Goal: Check status: Check status

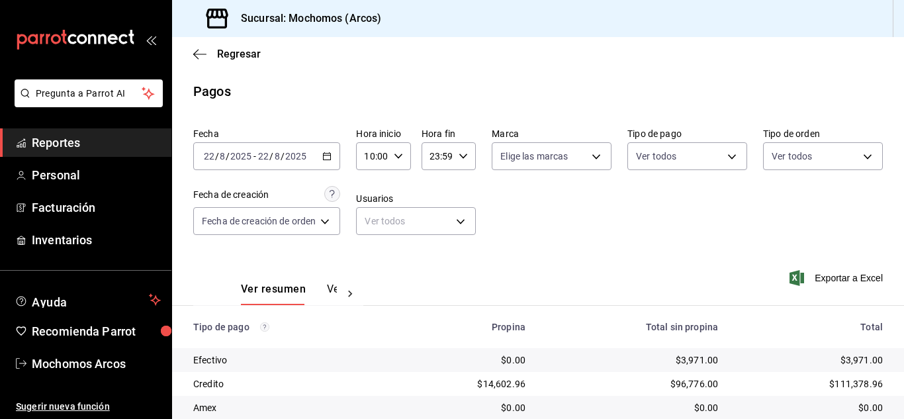
scroll to position [165, 0]
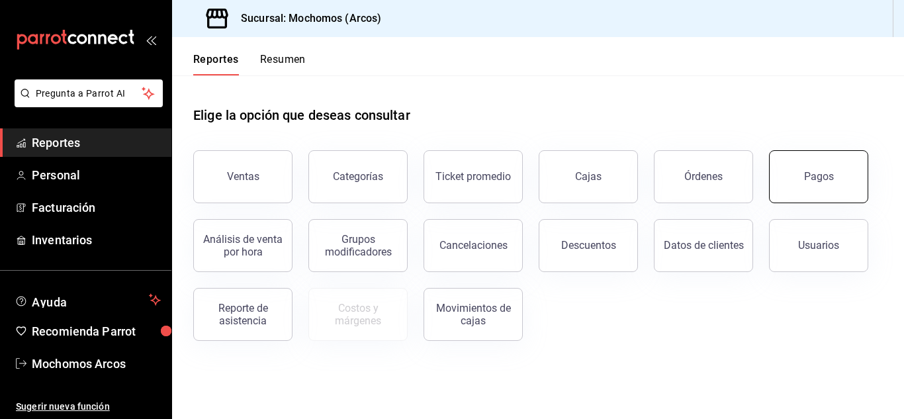
click at [835, 182] on button "Pagos" at bounding box center [818, 176] width 99 height 53
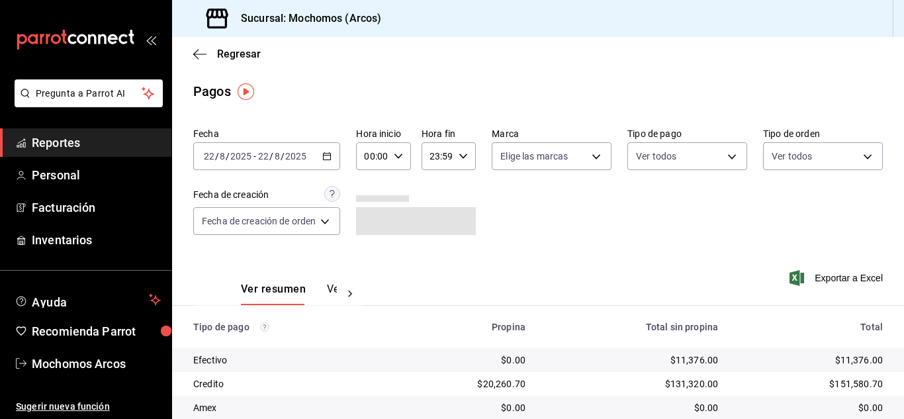
click at [387, 159] on input "00:00" at bounding box center [372, 156] width 32 height 26
click at [401, 157] on div at bounding box center [452, 209] width 904 height 419
click at [401, 157] on icon "button" at bounding box center [398, 156] width 9 height 9
click at [374, 179] on span "10" at bounding box center [371, 176] width 5 height 11
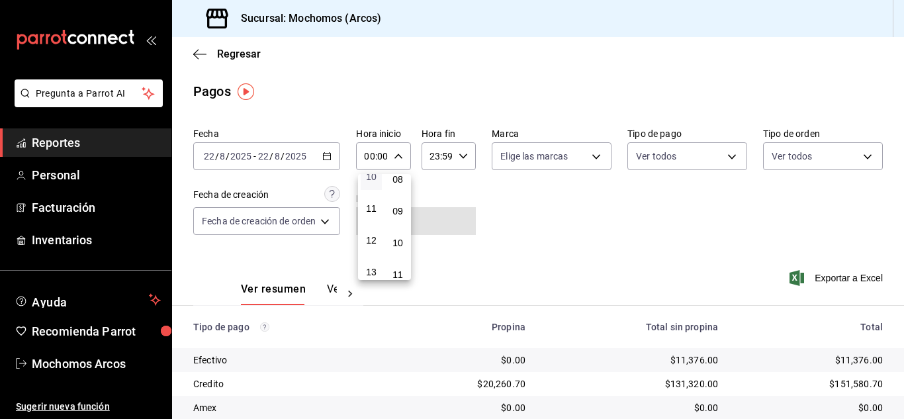
type input "10:00"
click at [372, 204] on span "11" at bounding box center [371, 208] width 5 height 11
type input "11:00"
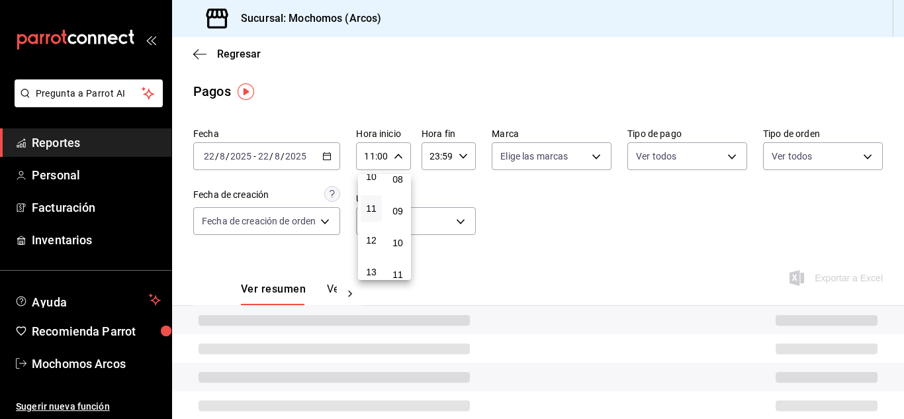
click at [509, 218] on div at bounding box center [452, 209] width 904 height 419
